Goal: Information Seeking & Learning: Check status

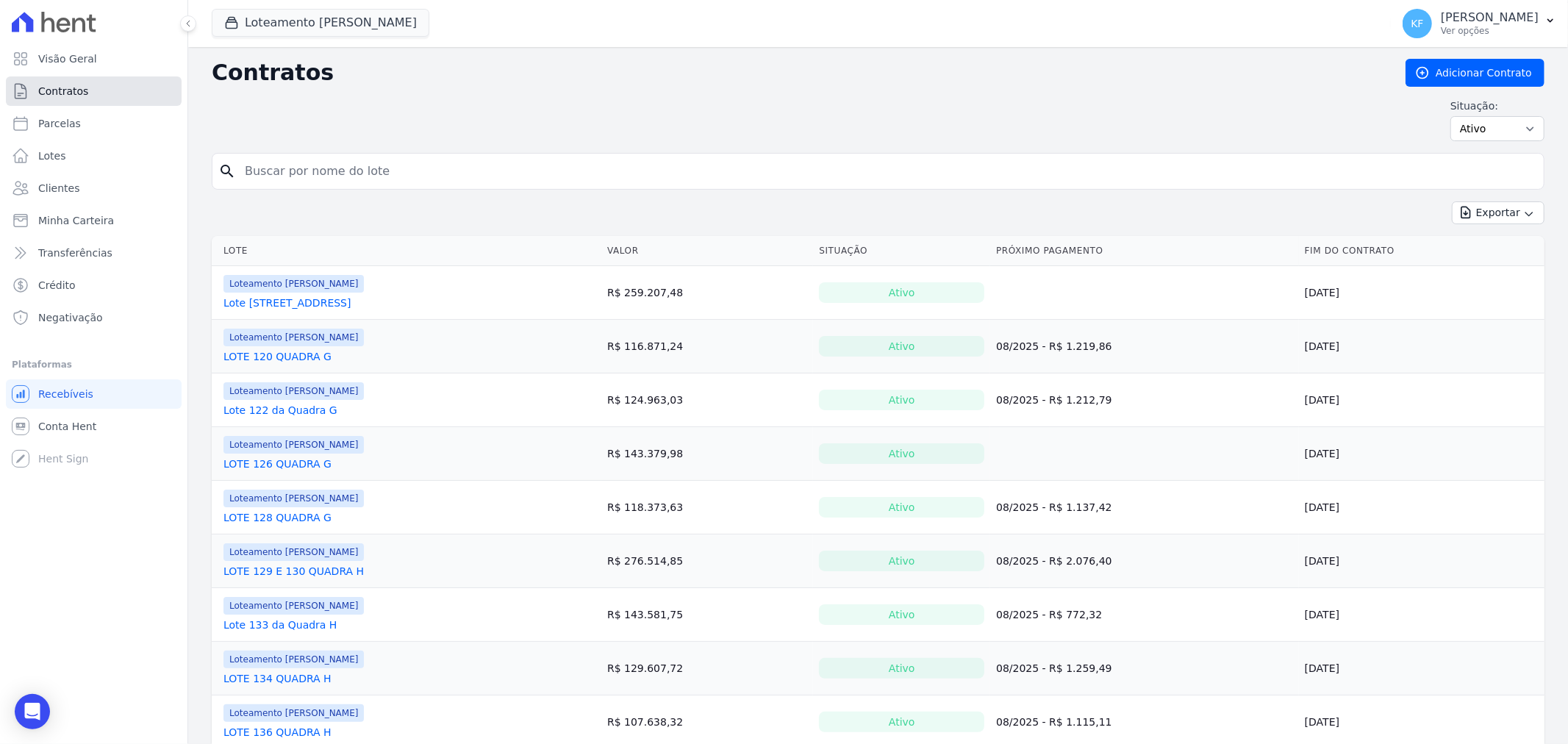
click at [50, 92] on span "Contratos" at bounding box center [64, 91] width 50 height 15
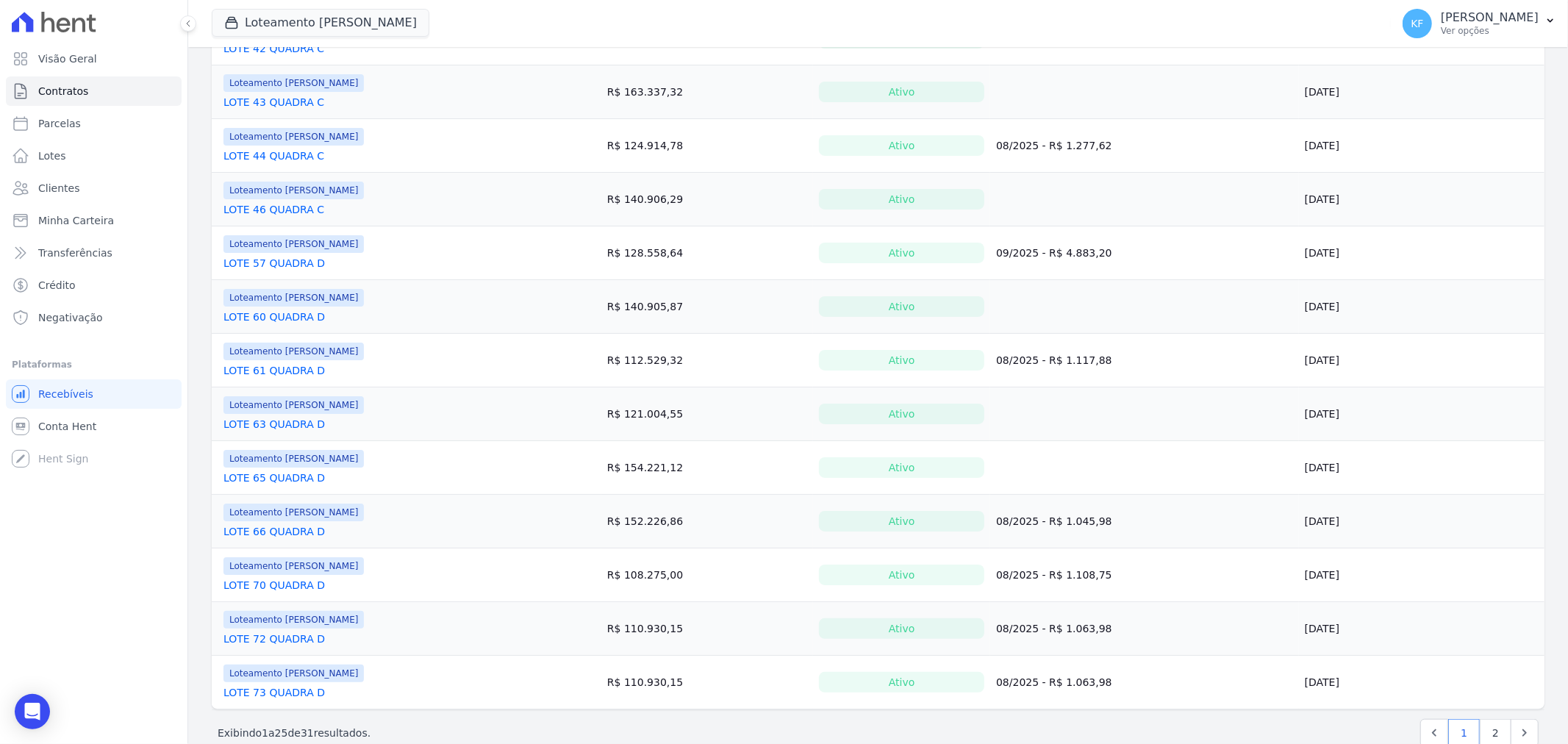
scroll to position [735, 0]
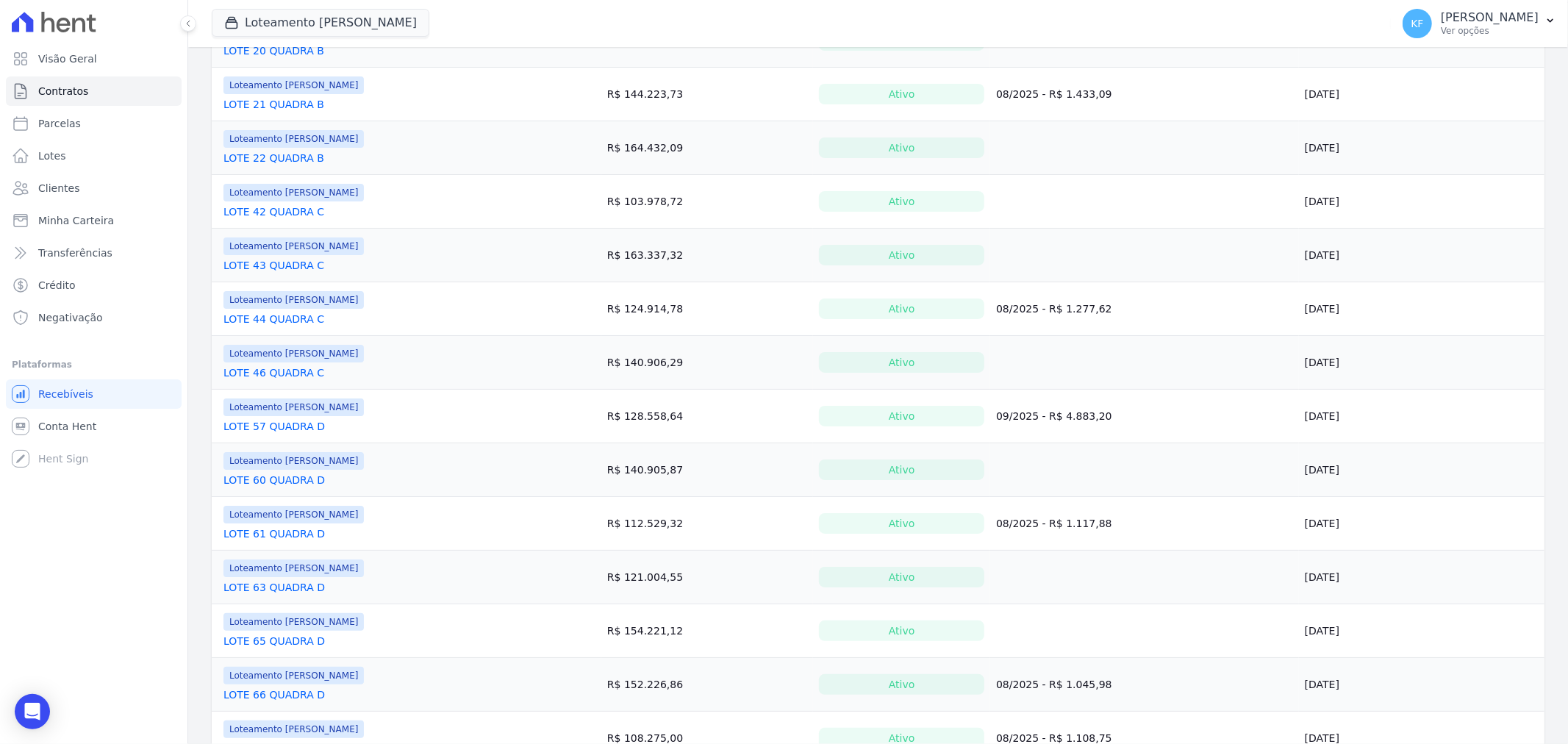
click at [311, 324] on link "LOTE 44 QUADRA C" at bounding box center [274, 319] width 100 height 15
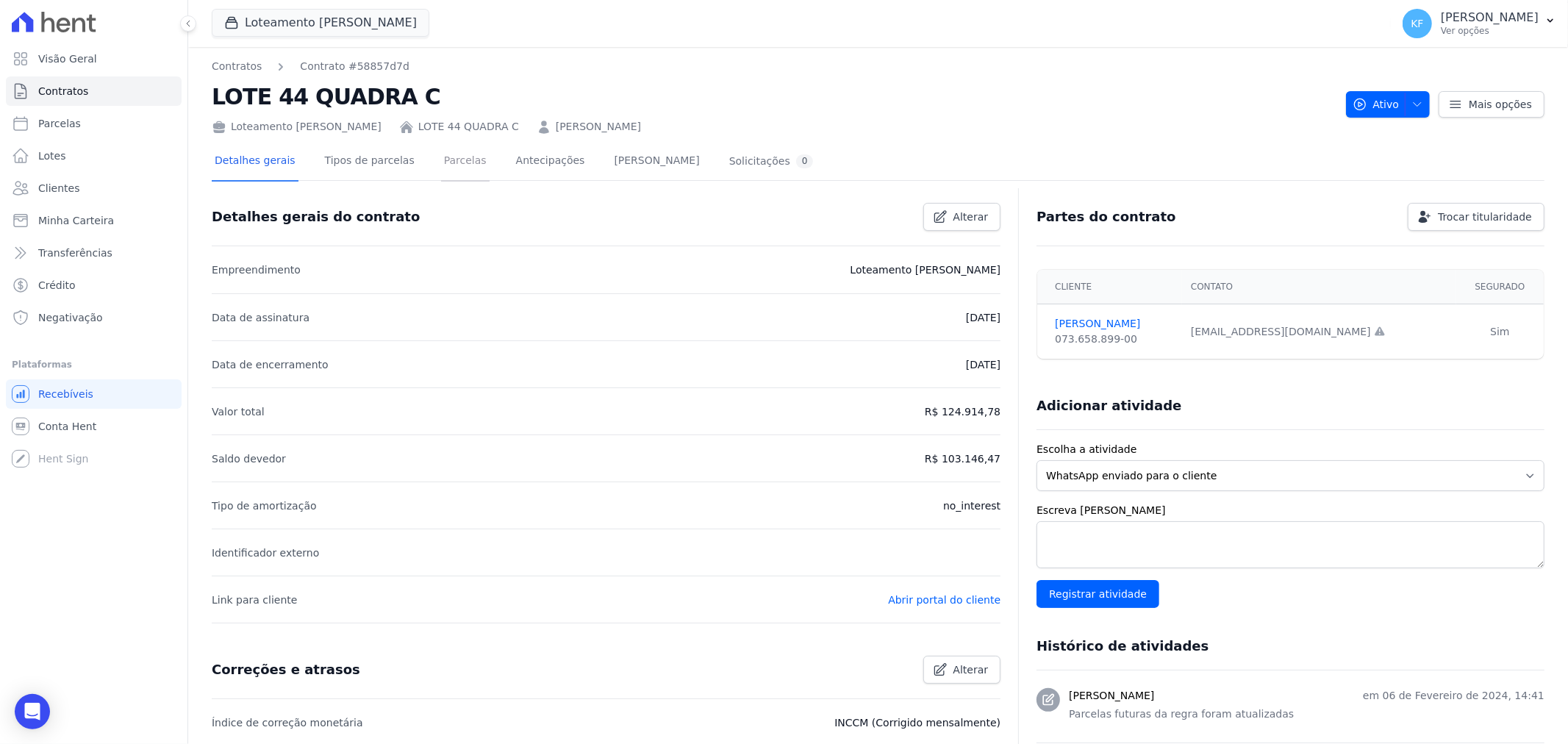
click at [457, 165] on link "Parcelas" at bounding box center [465, 162] width 49 height 39
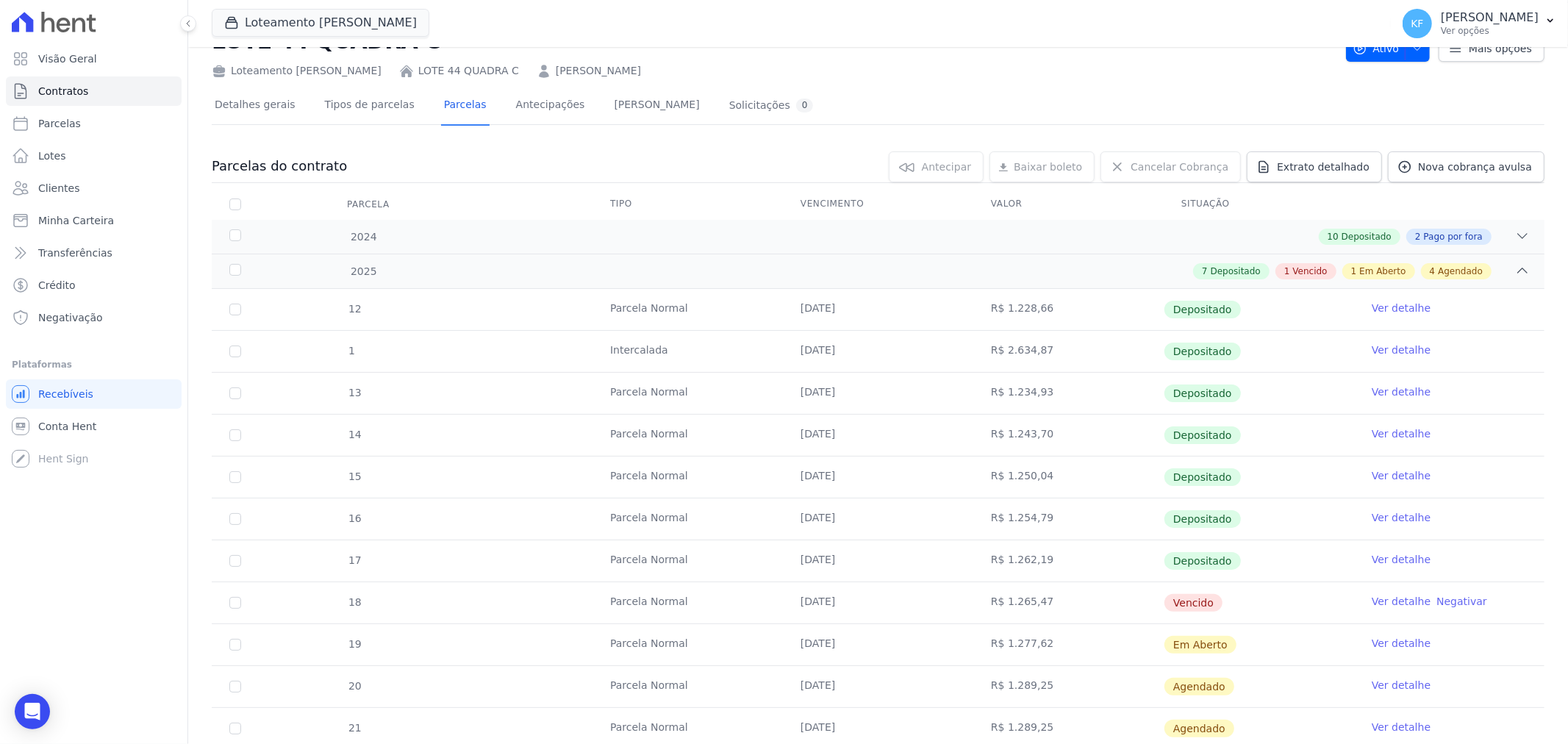
scroll to position [81, 0]
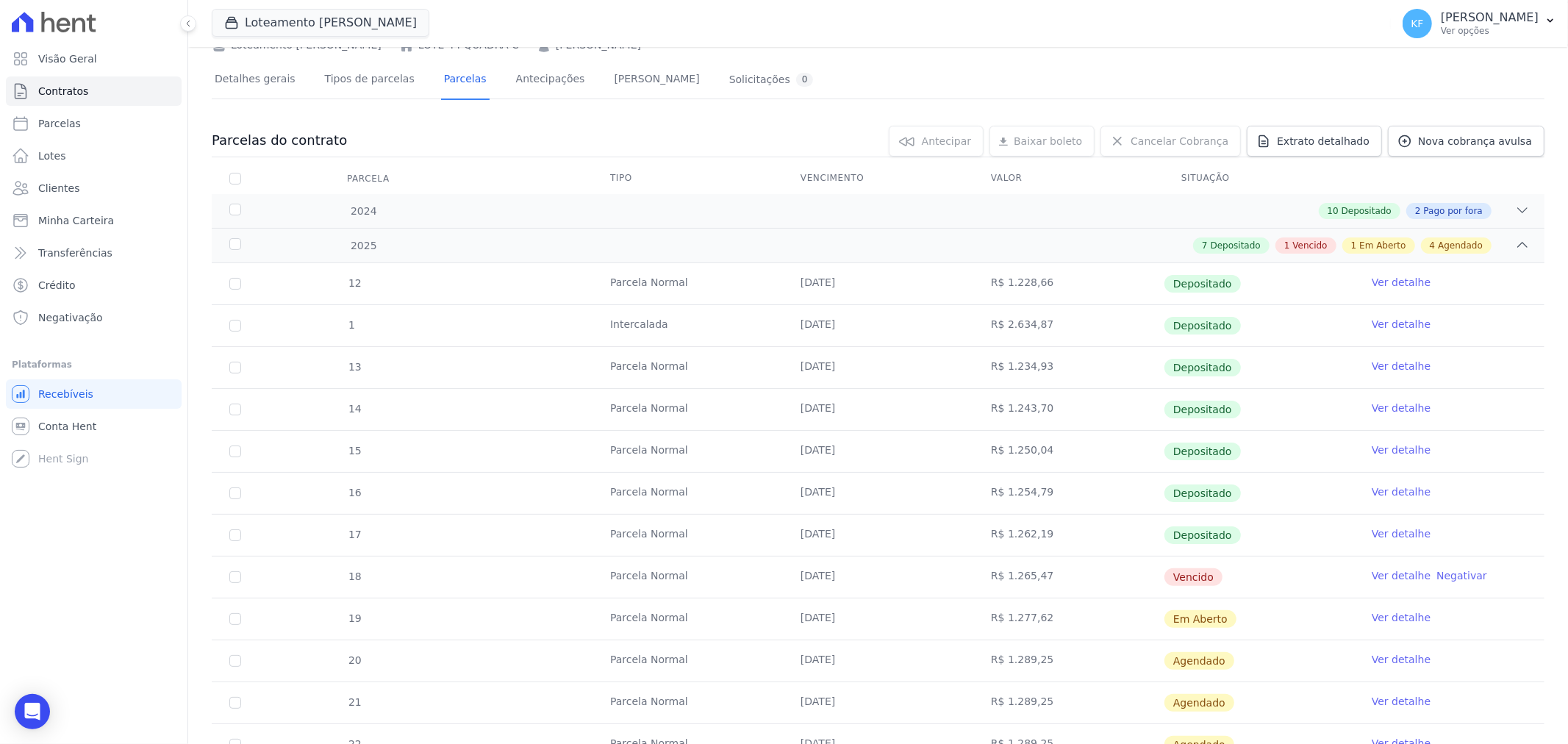
click at [1404, 623] on link "Ver detalhe" at bounding box center [1402, 618] width 59 height 15
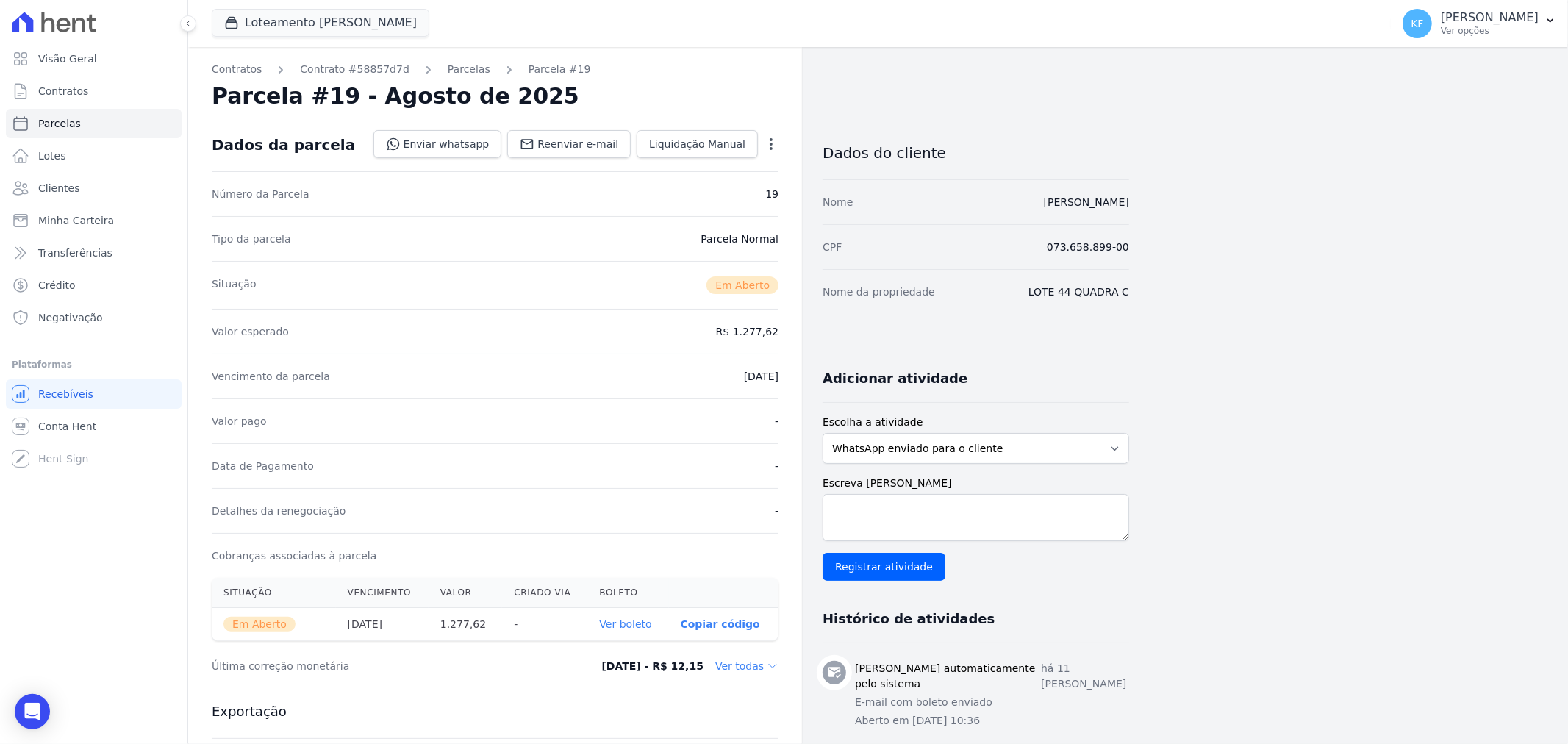
scroll to position [81, 0]
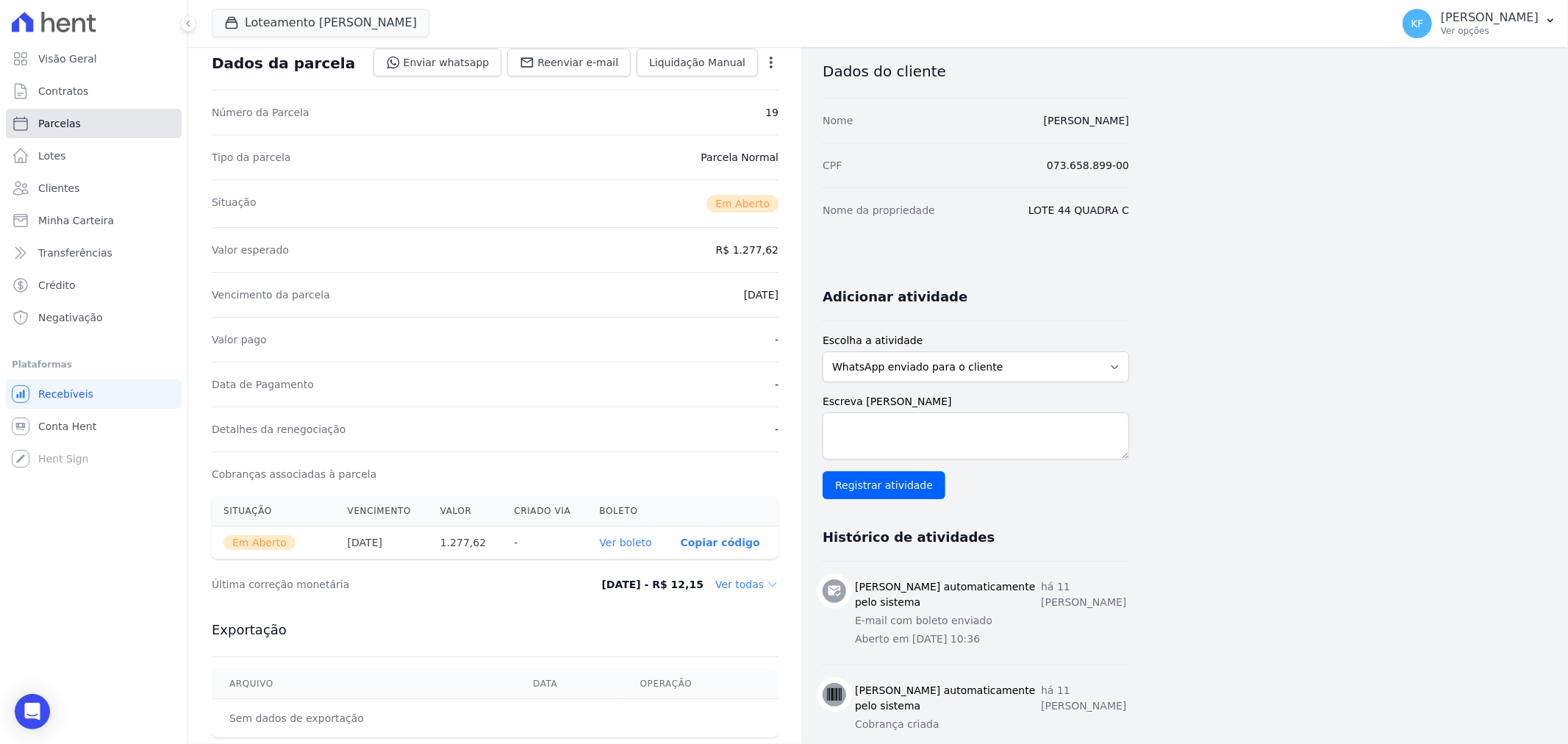
click at [68, 126] on span "Parcelas" at bounding box center [60, 123] width 43 height 15
select select
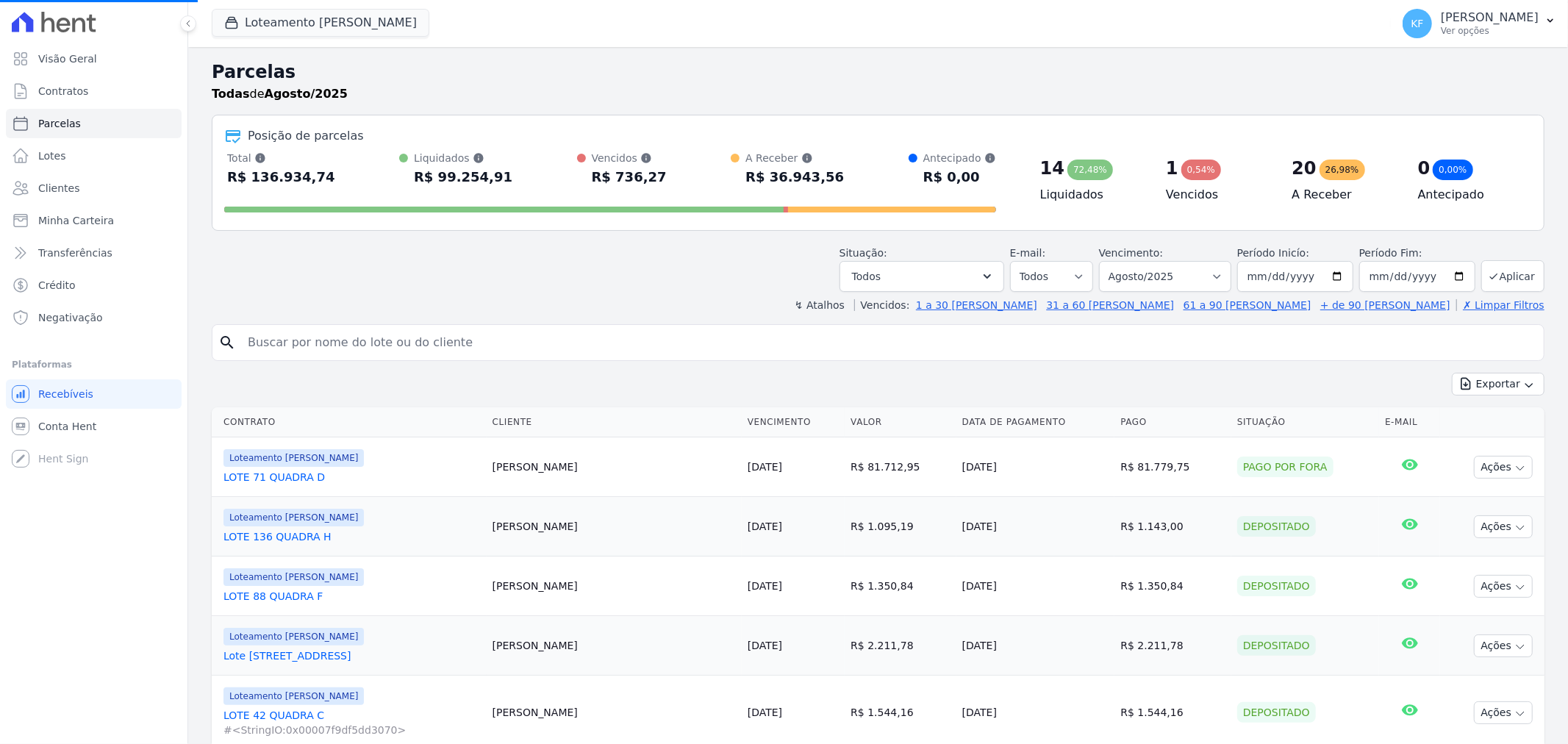
select select
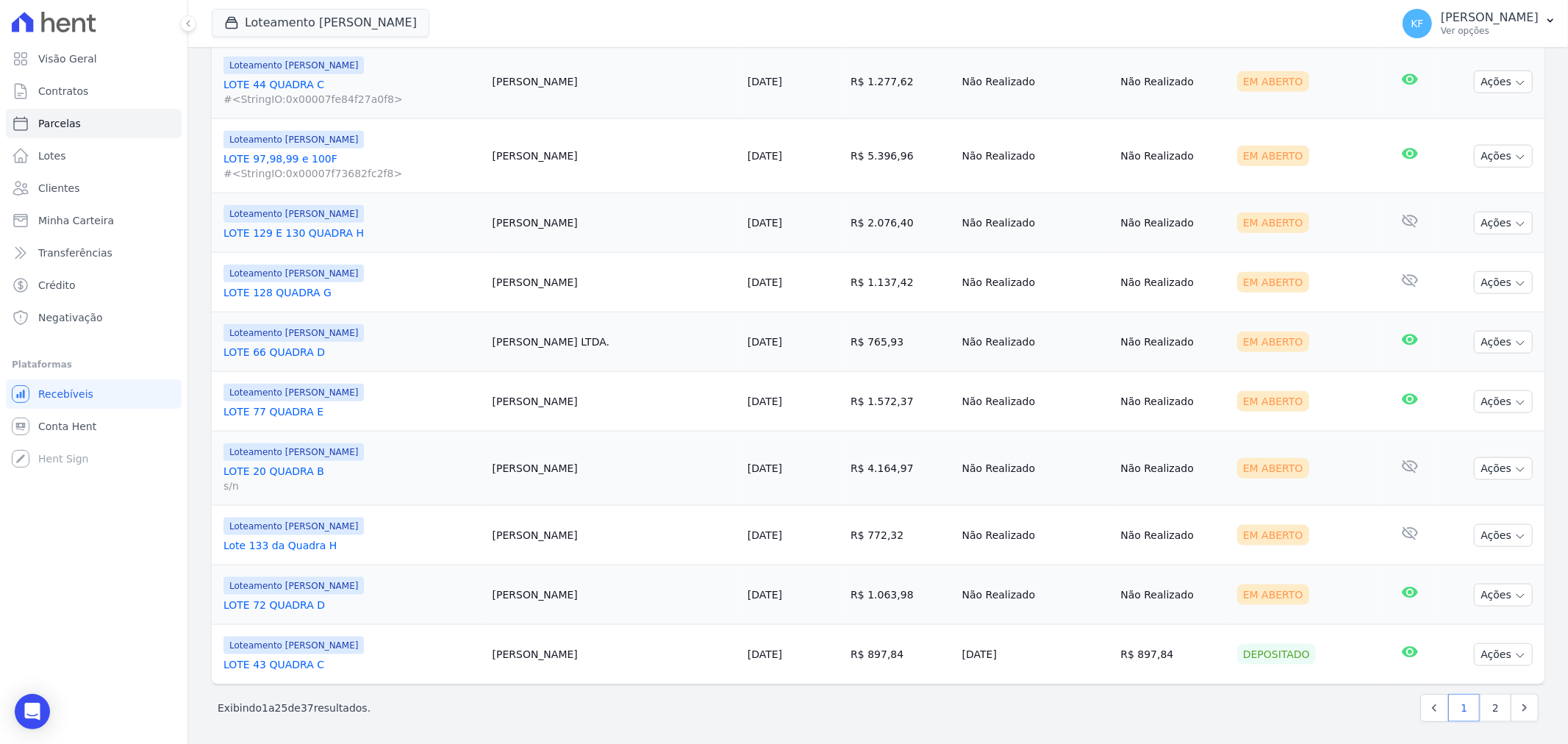
scroll to position [1317, 0]
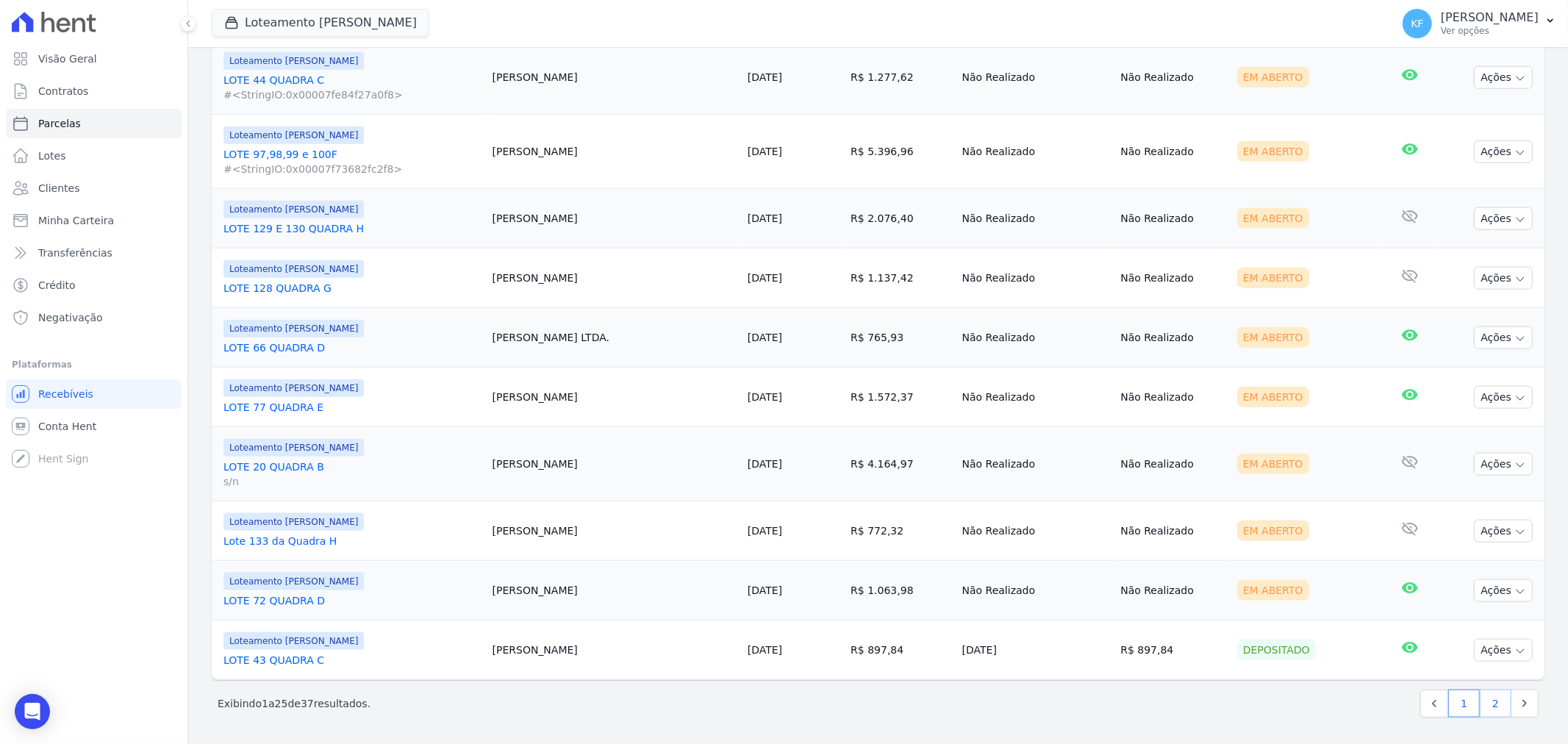
click at [1482, 708] on link "2" at bounding box center [1496, 704] width 32 height 28
select select
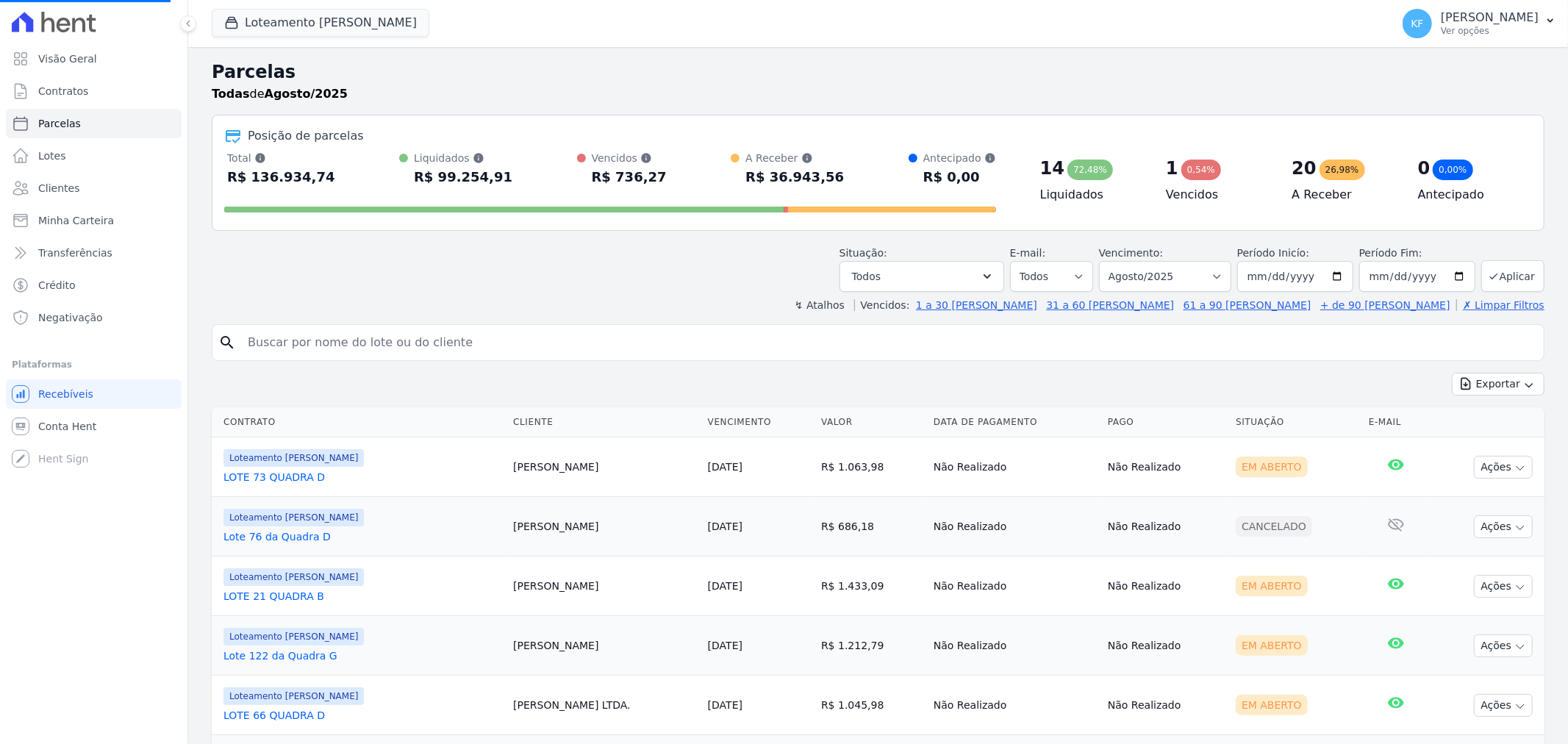
scroll to position [245, 0]
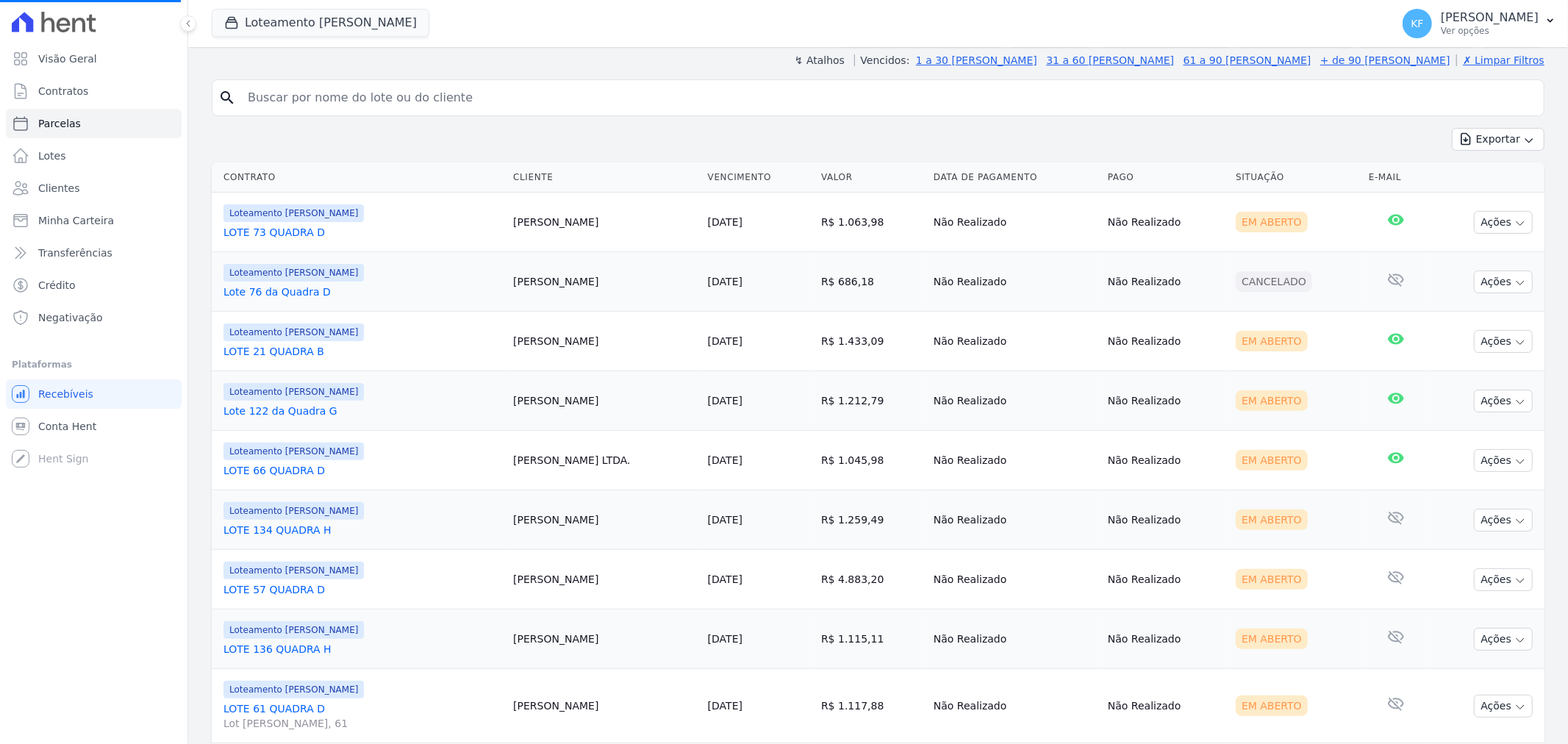
select select
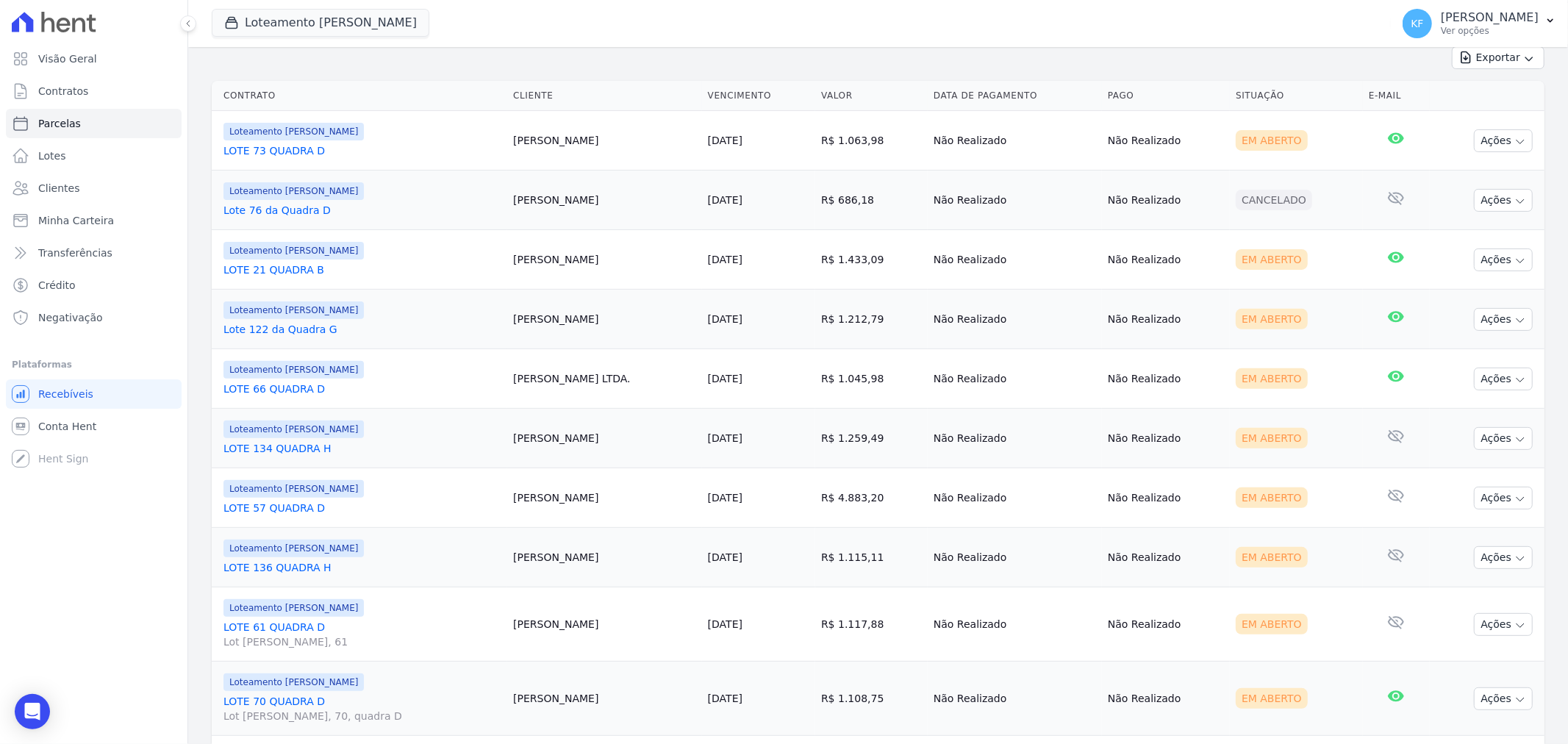
scroll to position [490, 0]
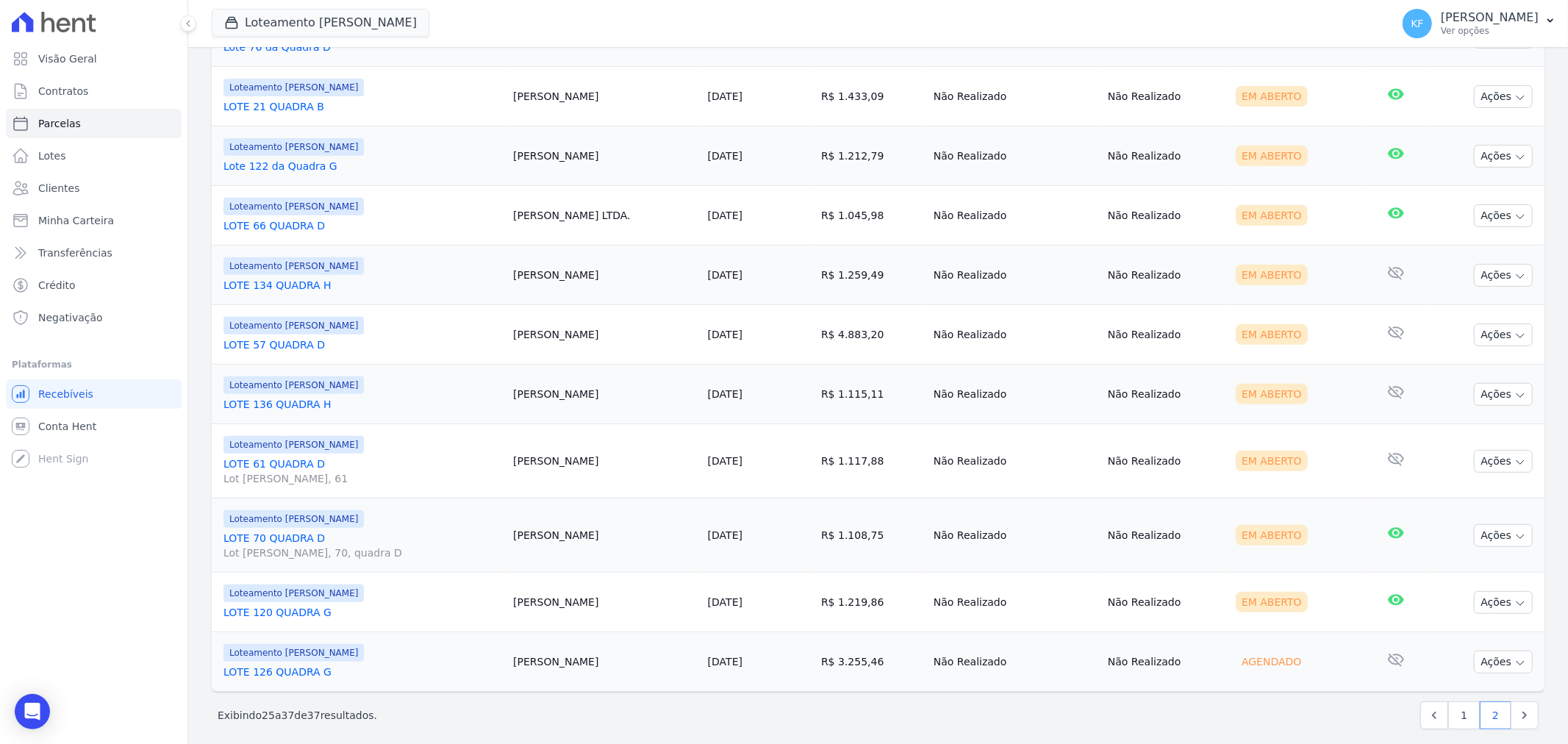
click at [304, 401] on link "LOTE 136 QUADRA H" at bounding box center [363, 405] width 278 height 15
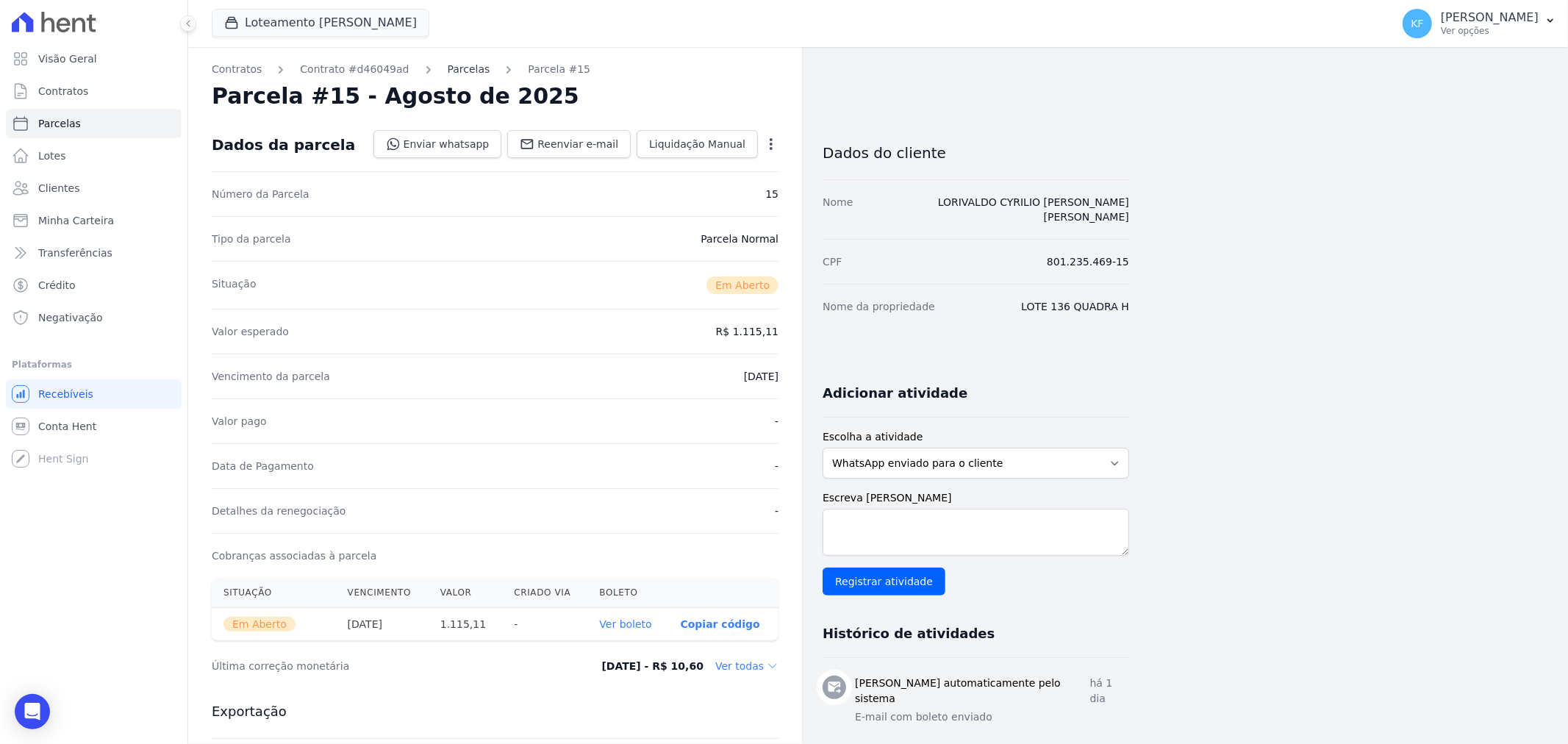
click at [448, 71] on link "Parcelas" at bounding box center [469, 69] width 43 height 16
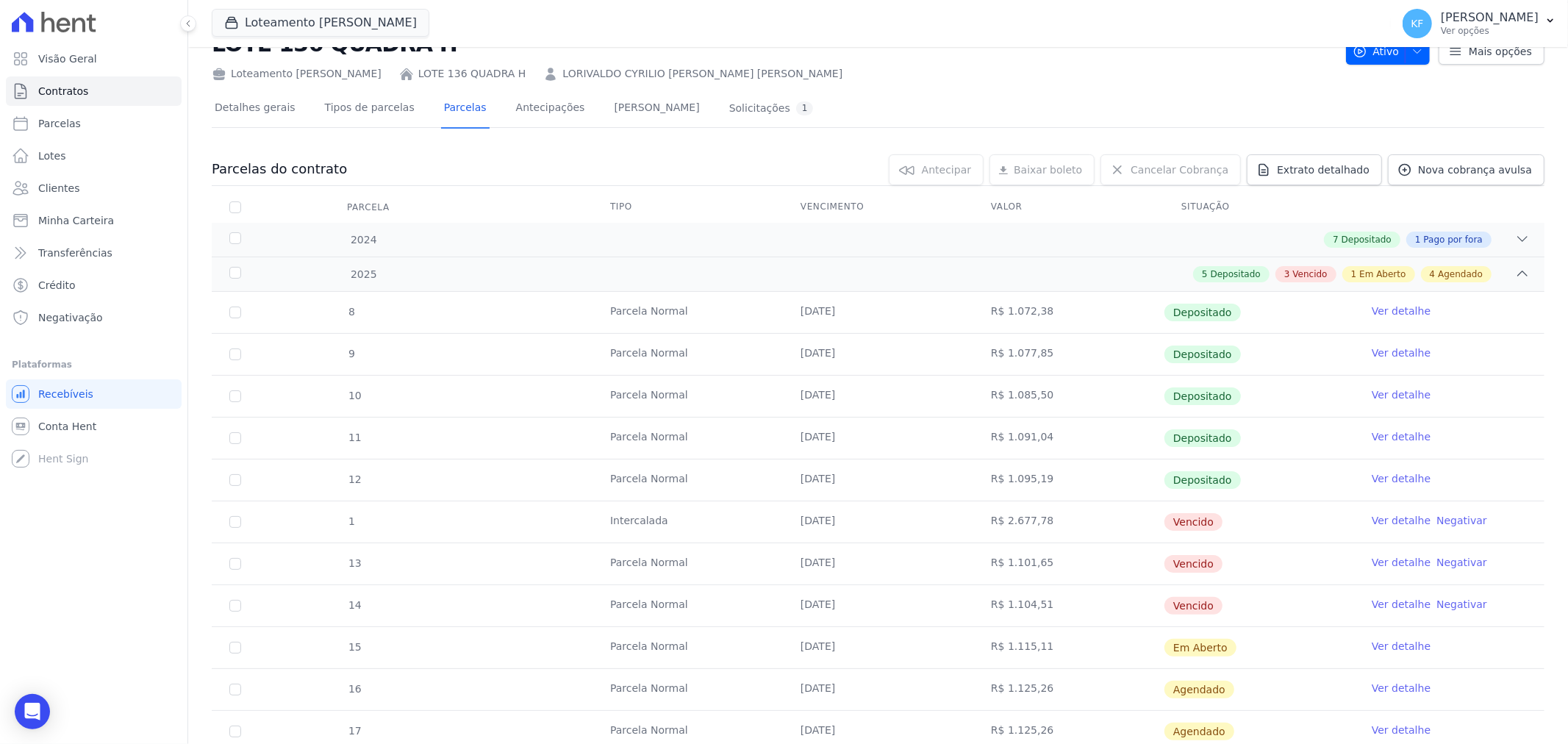
scroll to position [81, 0]
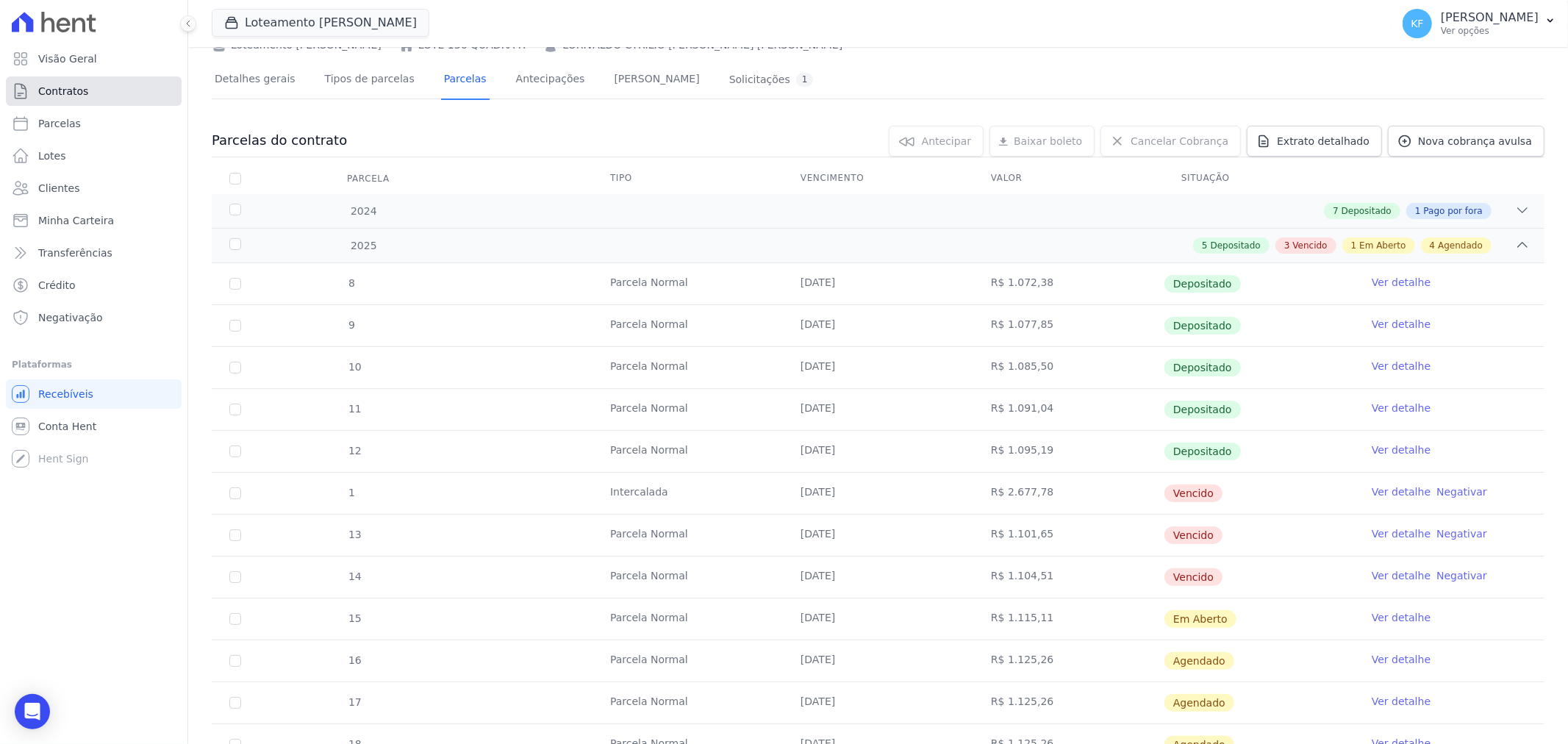
click at [60, 93] on span "Contratos" at bounding box center [64, 91] width 50 height 15
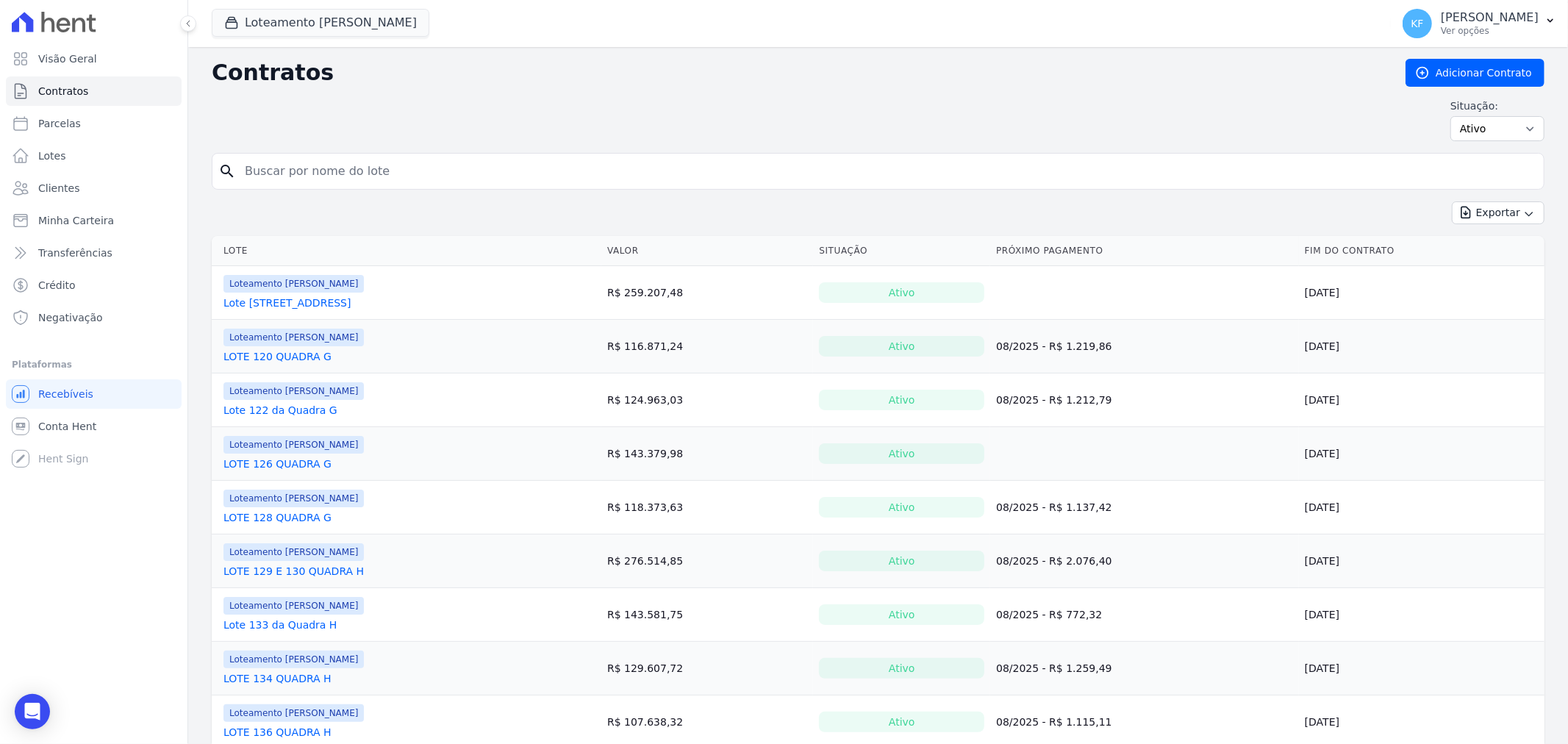
click at [299, 521] on link "LOTE 128 QUADRA G" at bounding box center [278, 518] width 108 height 15
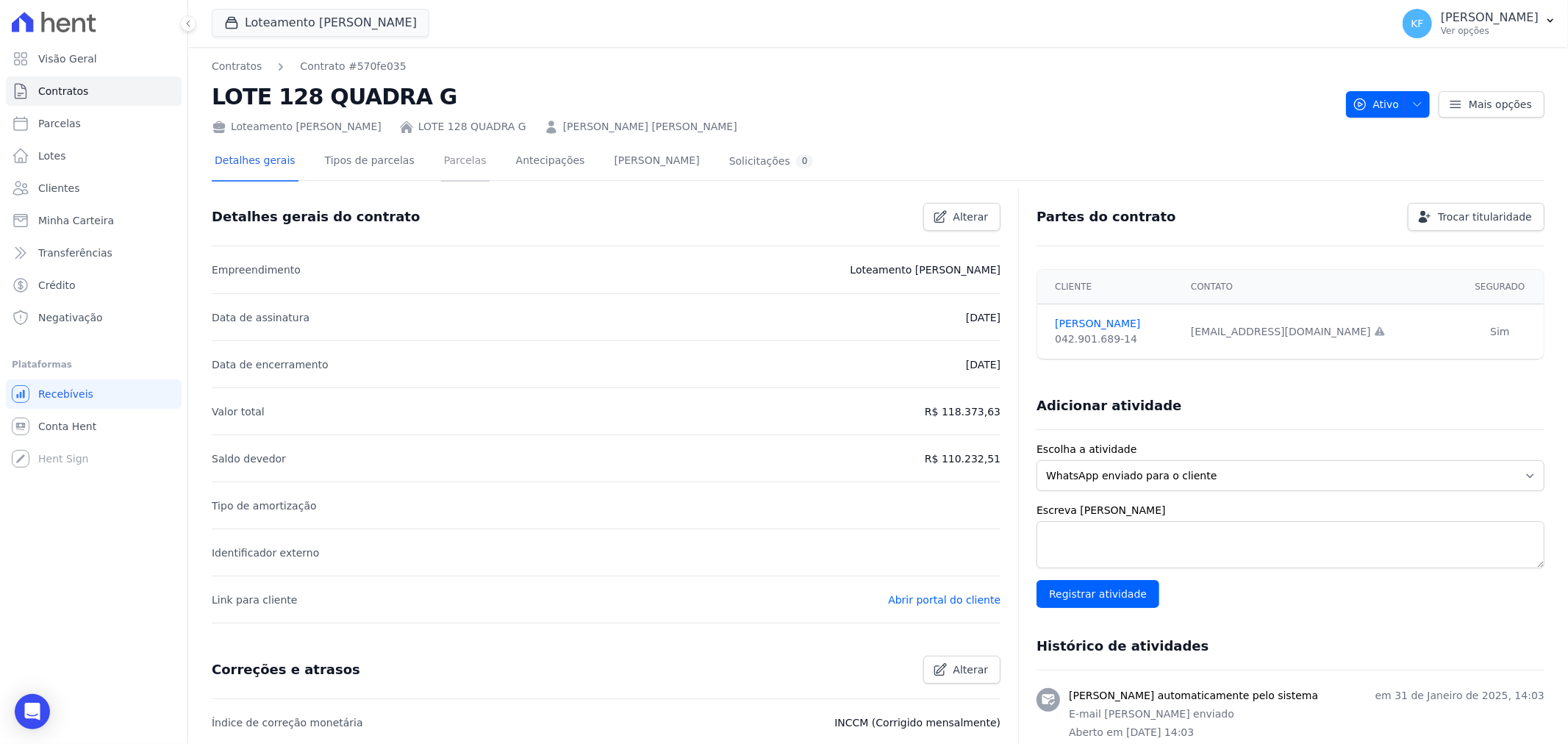
click at [442, 160] on link "Parcelas" at bounding box center [465, 162] width 49 height 39
